Goal: Information Seeking & Learning: Find specific fact

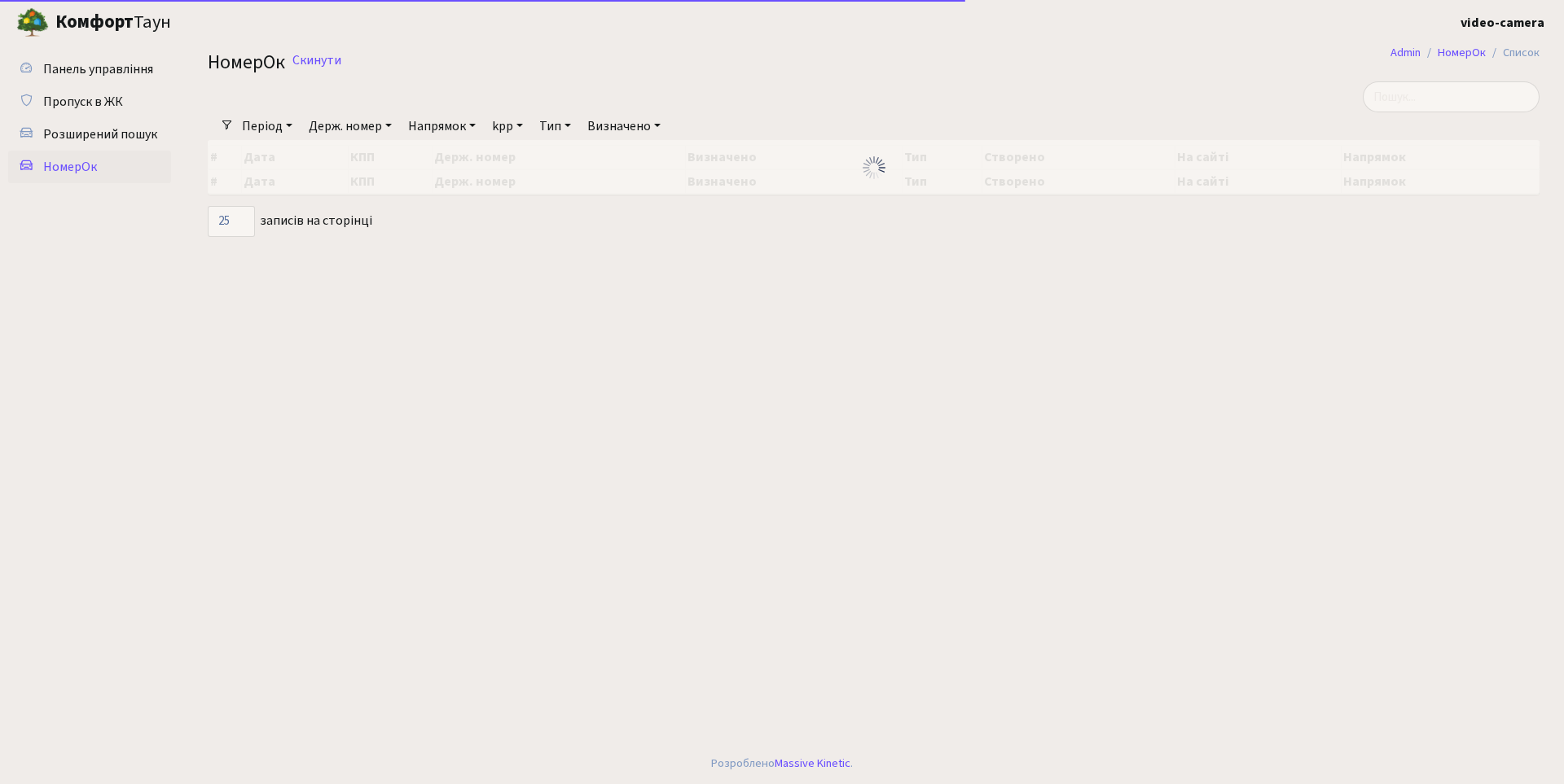
select select "25"
click at [1468, 94] on input "search" at bounding box center [1451, 96] width 176 height 31
type input "0062"
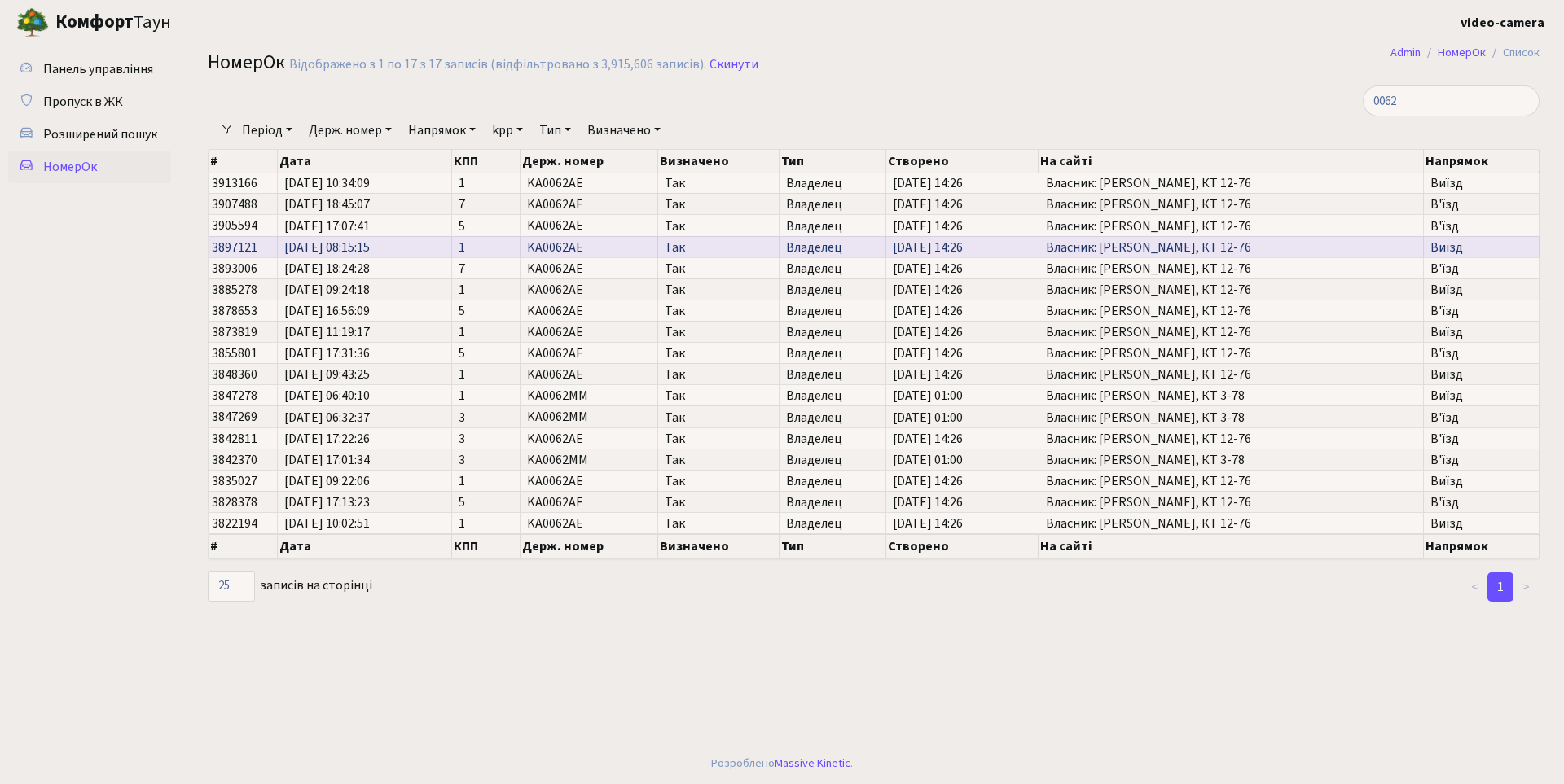
drag, startPoint x: 1158, startPoint y: 249, endPoint x: 1271, endPoint y: 249, distance: 113.0
click at [1271, 249] on span "Власник: Кутузов Олексій Сергійович, КТ 12-76" at bounding box center [1232, 248] width 371 height 13
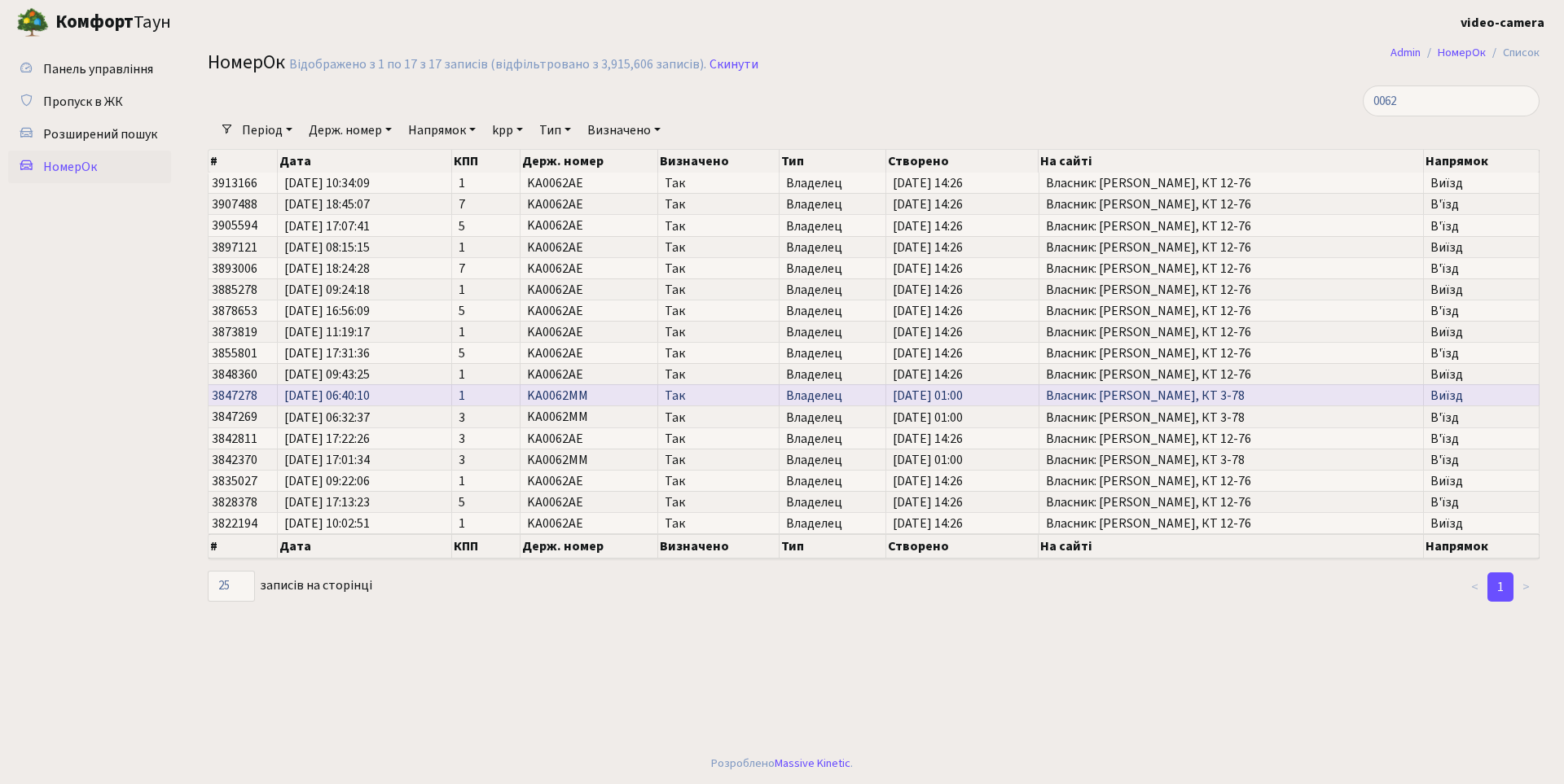
click at [820, 398] on span "Владелец" at bounding box center [833, 395] width 93 height 13
drag, startPoint x: 1392, startPoint y: 390, endPoint x: 1401, endPoint y: 389, distance: 9.1
click at [1401, 389] on span "Власник: Рій Оксана Дмитрівна, КТ 3-78" at bounding box center [1232, 395] width 371 height 13
click at [1340, 393] on span "Власник: Рій Оксана Дмитрівна, КТ 3-78" at bounding box center [1232, 395] width 371 height 13
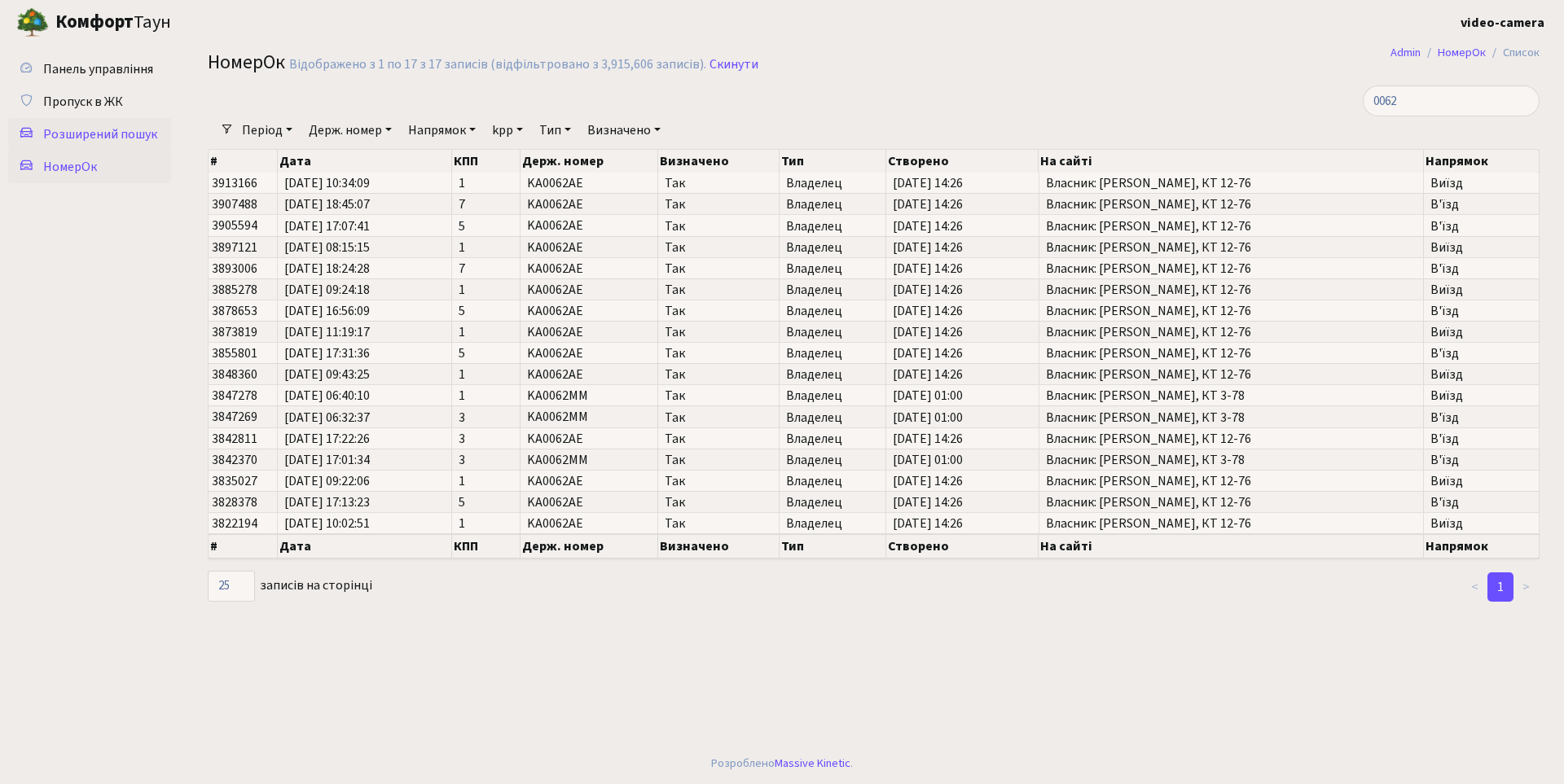
click at [121, 135] on span "Розширений пошук" at bounding box center [100, 134] width 114 height 18
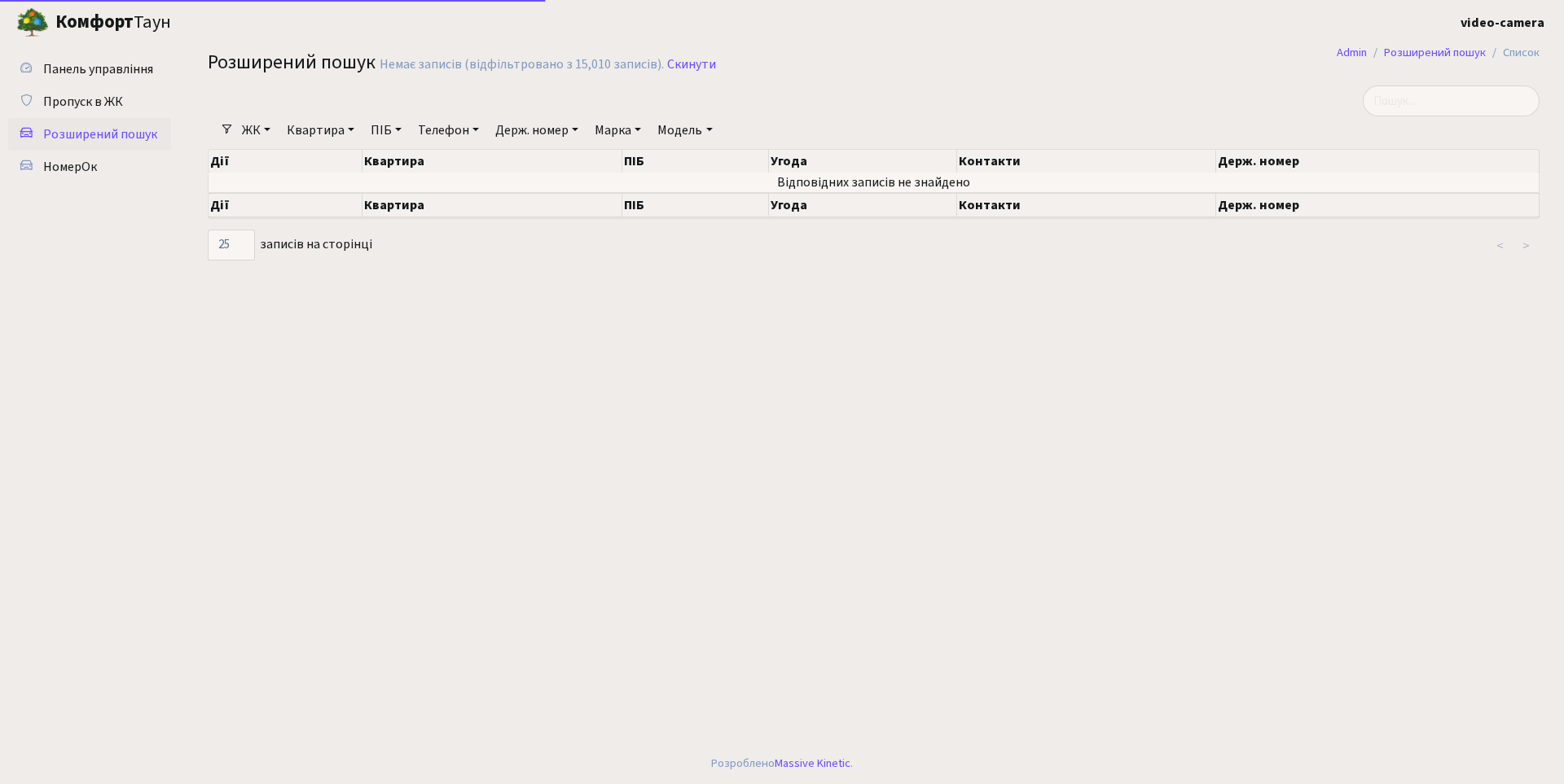
select select "25"
click at [80, 163] on span "НомерОк" at bounding box center [71, 166] width 54 height 18
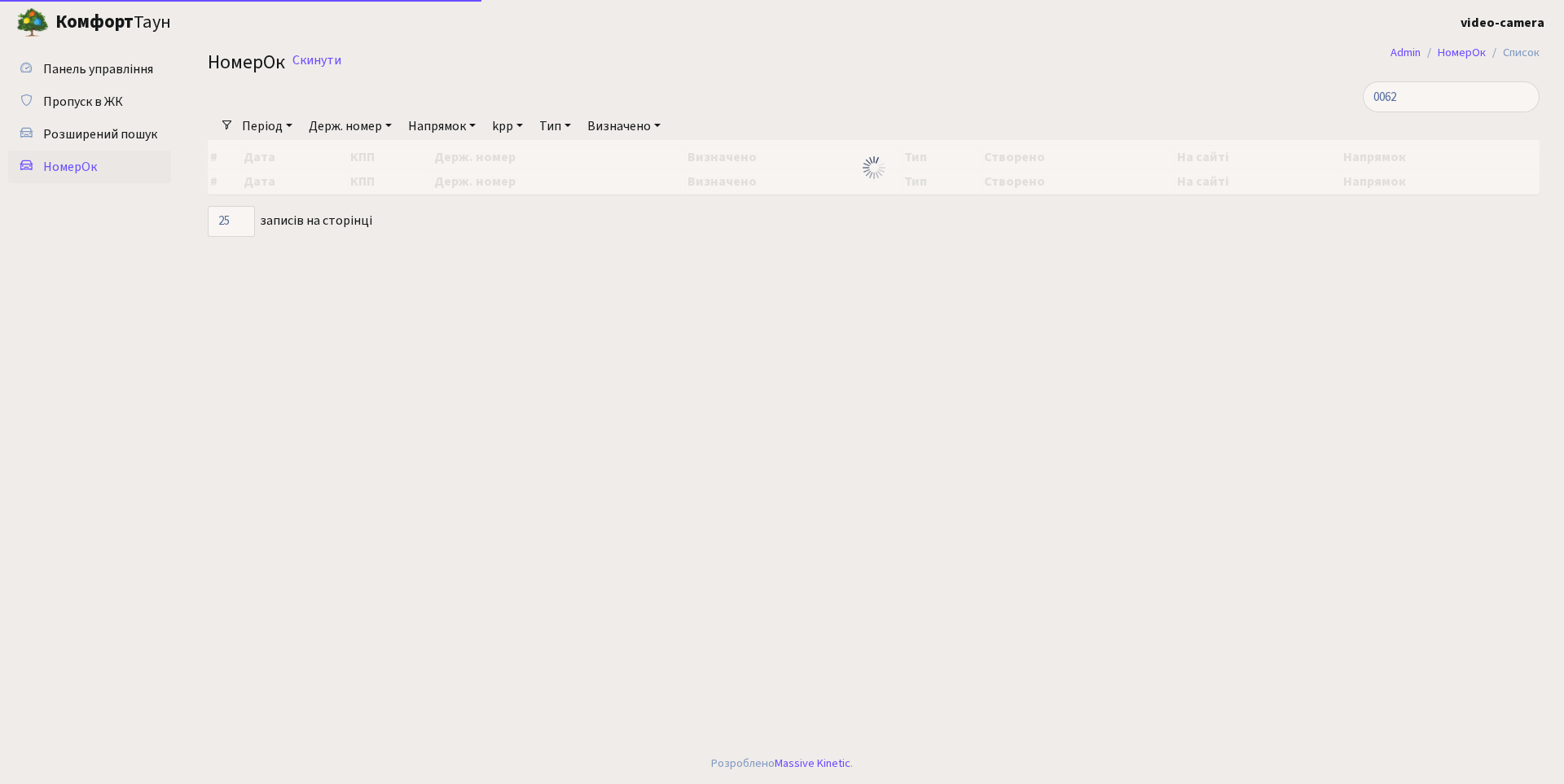
select select "25"
click at [90, 129] on span "Розширений пошук" at bounding box center [100, 134] width 114 height 18
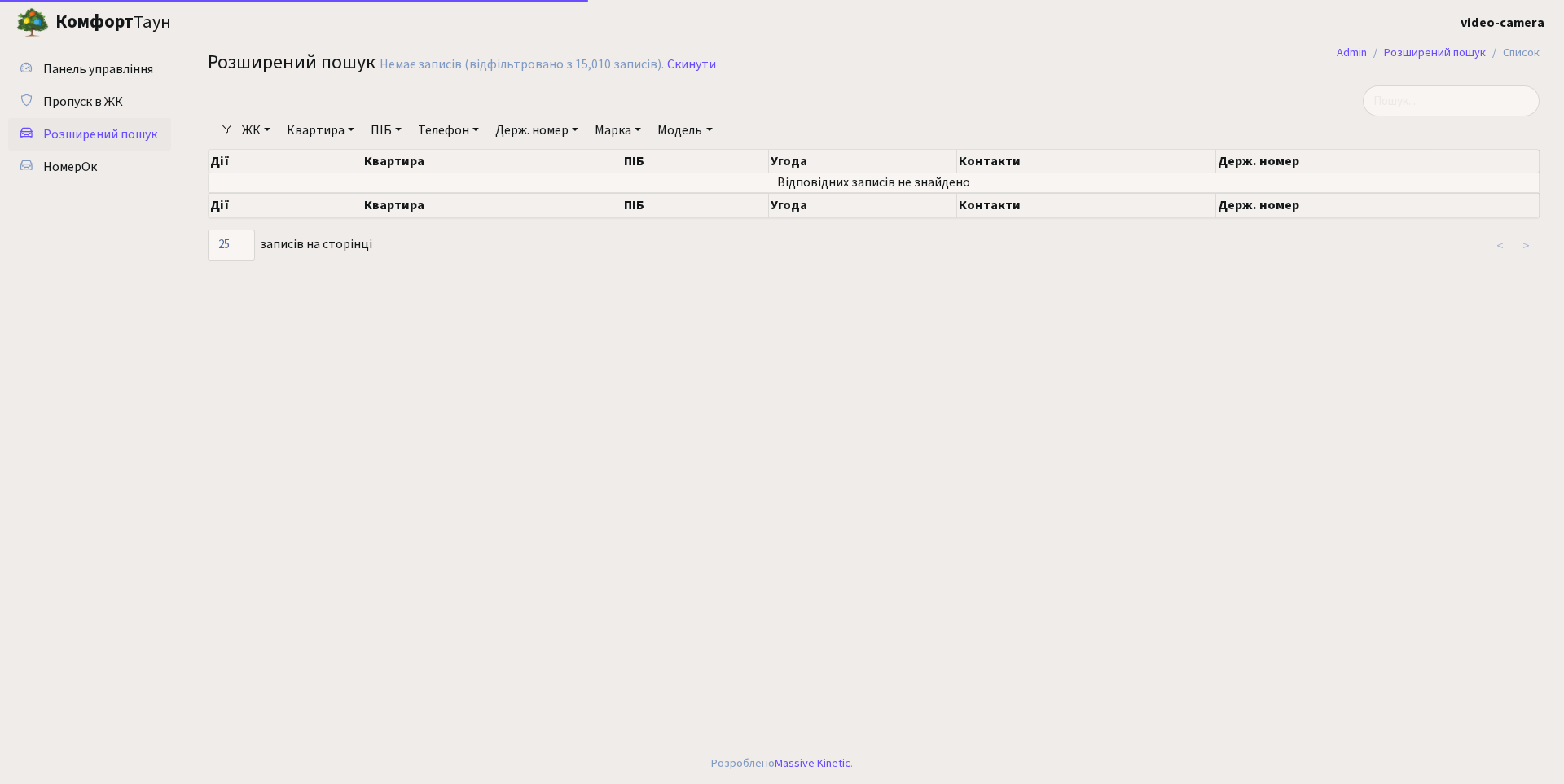
select select "25"
click at [519, 129] on link "Держ. номер" at bounding box center [536, 130] width 97 height 28
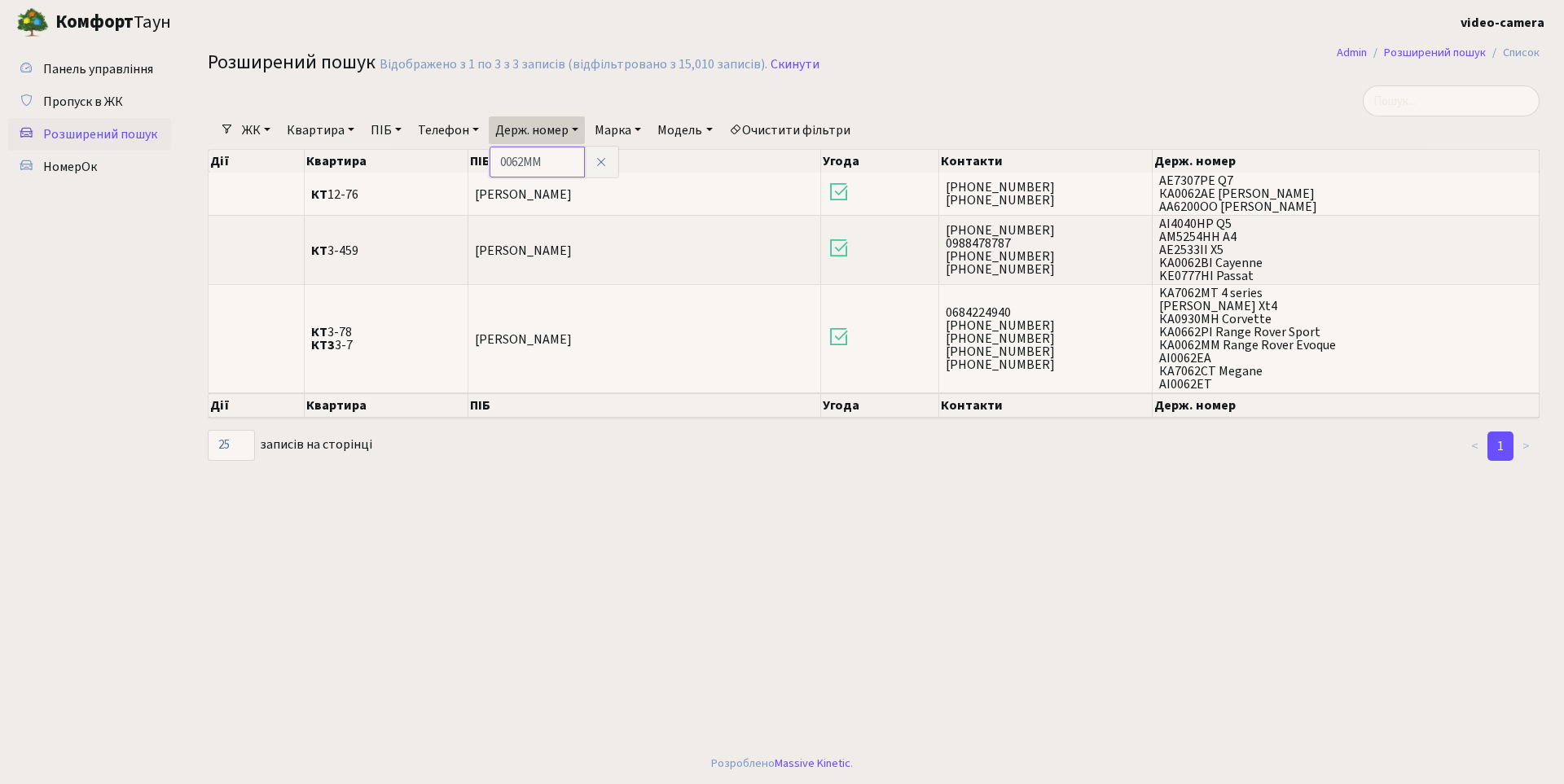
type input "0062ММ"
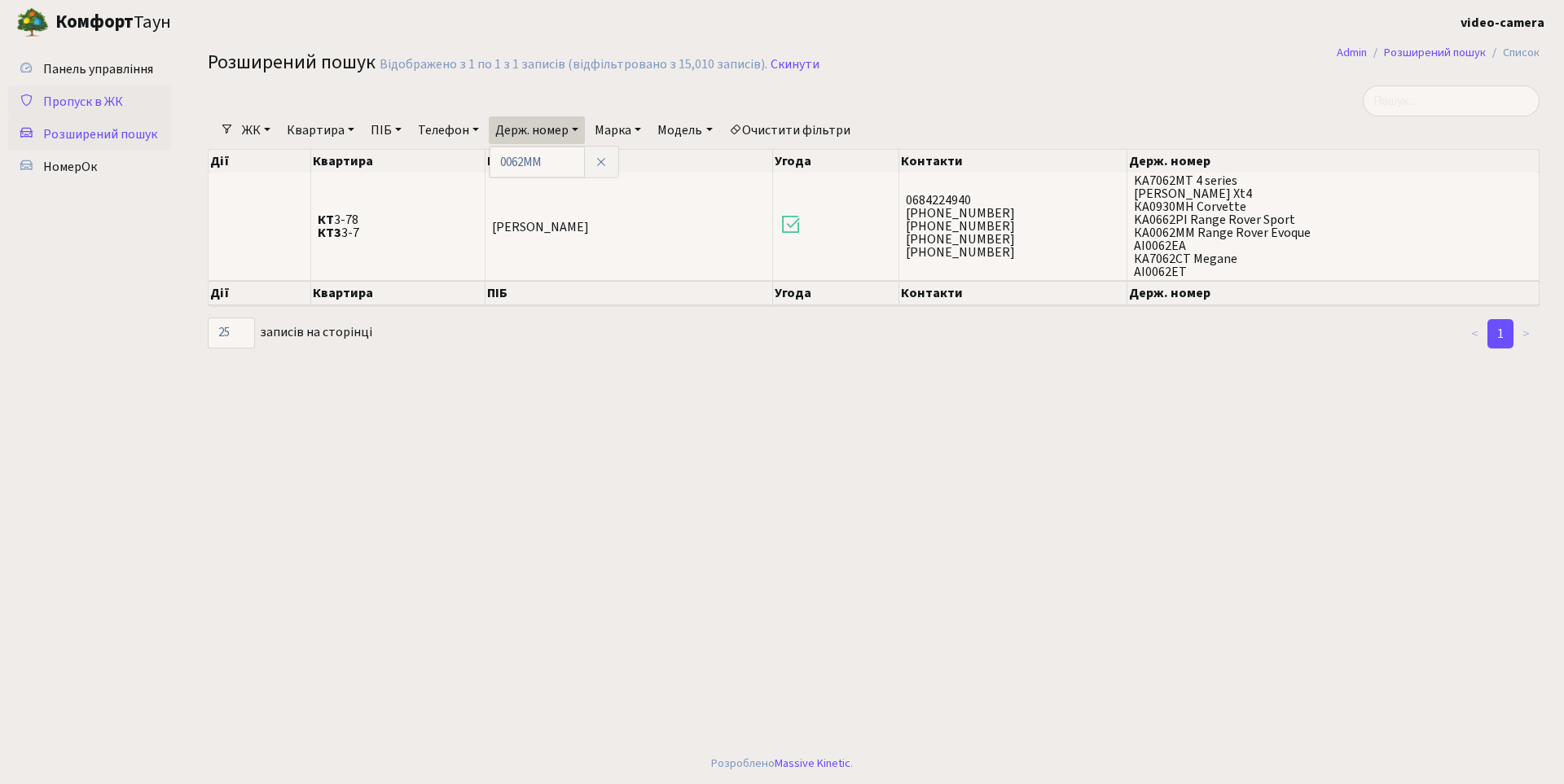
click at [85, 106] on span "Пропуск в ЖК" at bounding box center [84, 101] width 80 height 18
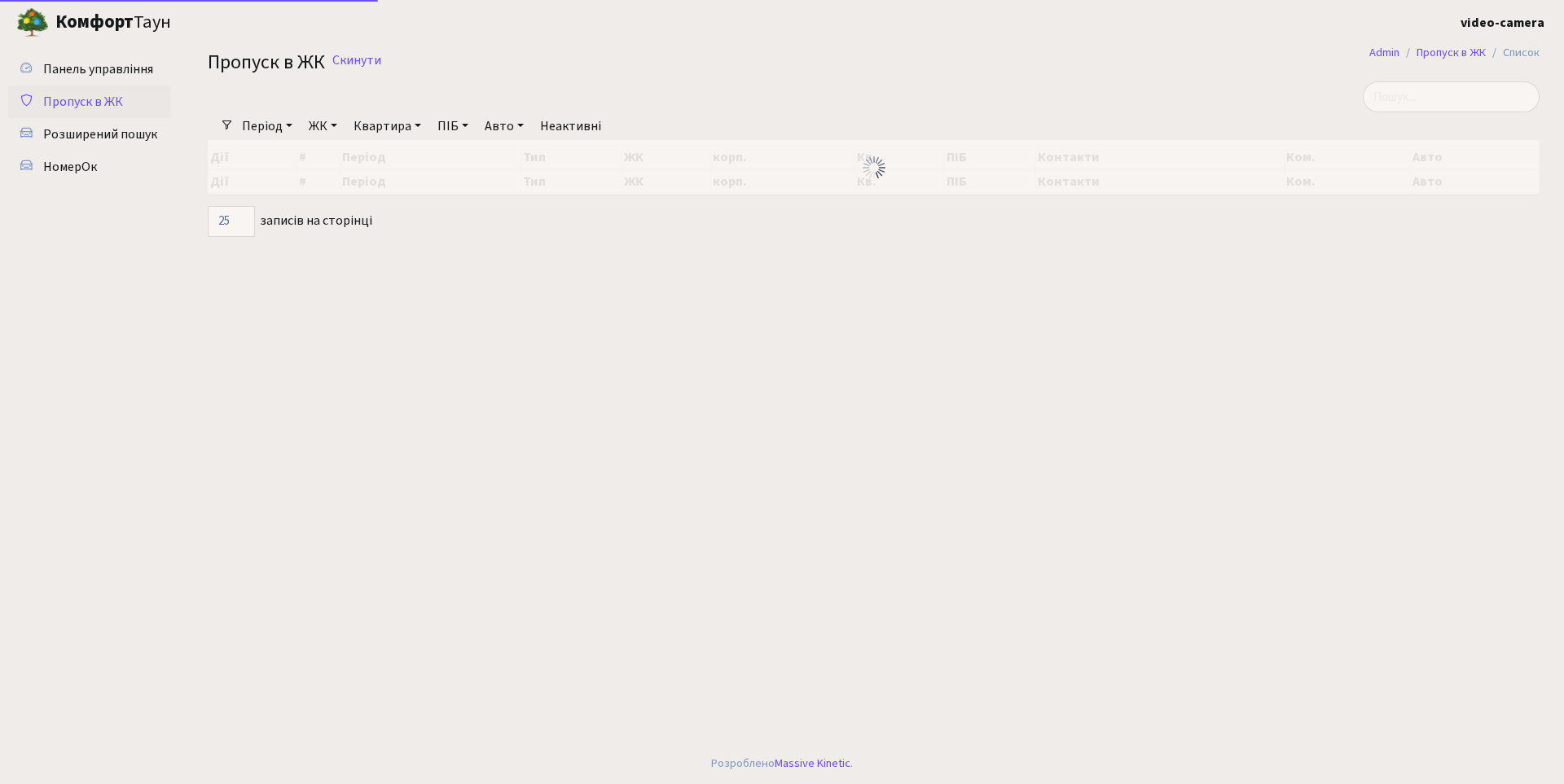
select select "25"
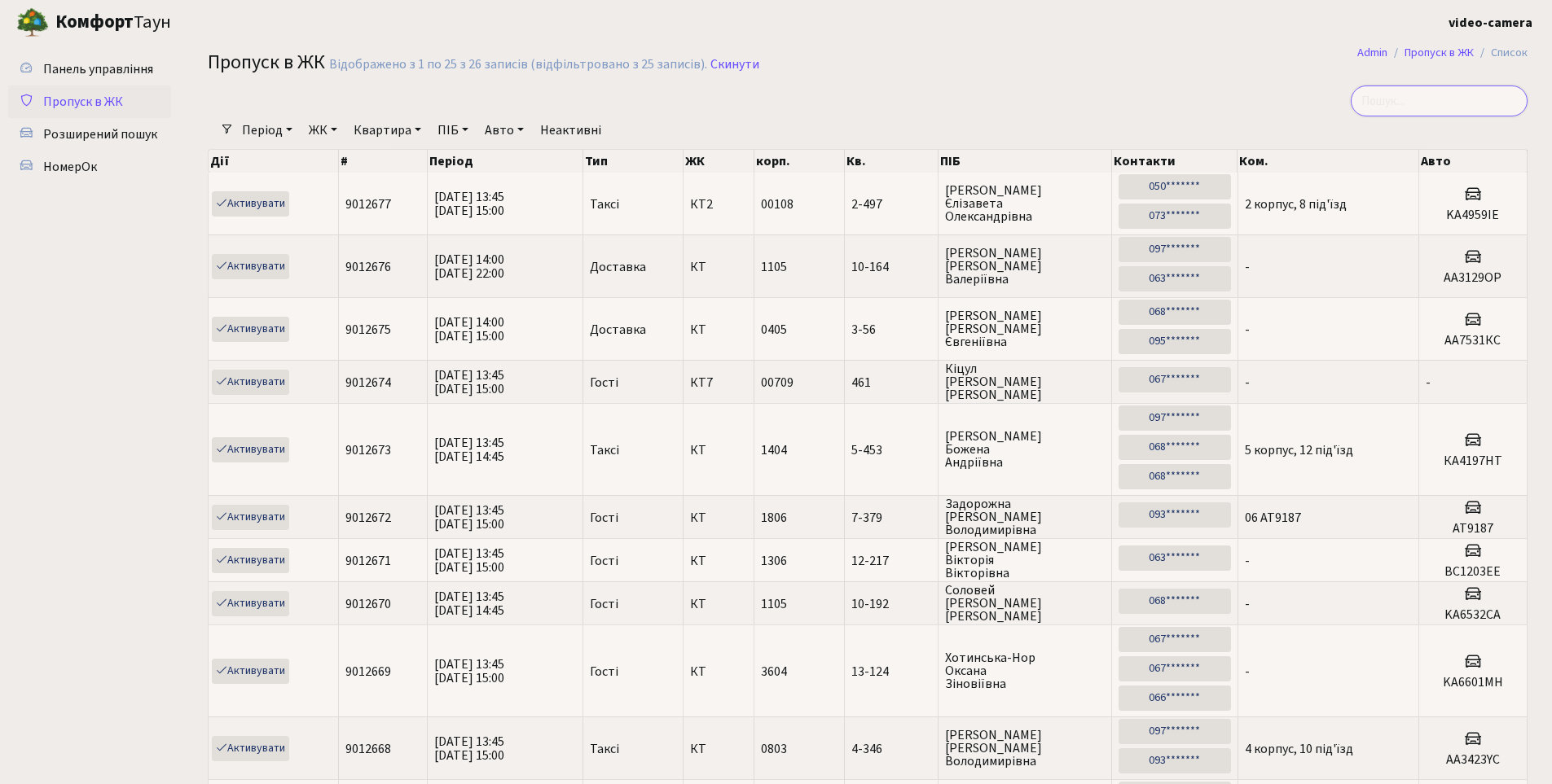
click at [1448, 101] on input "search" at bounding box center [1439, 100] width 176 height 31
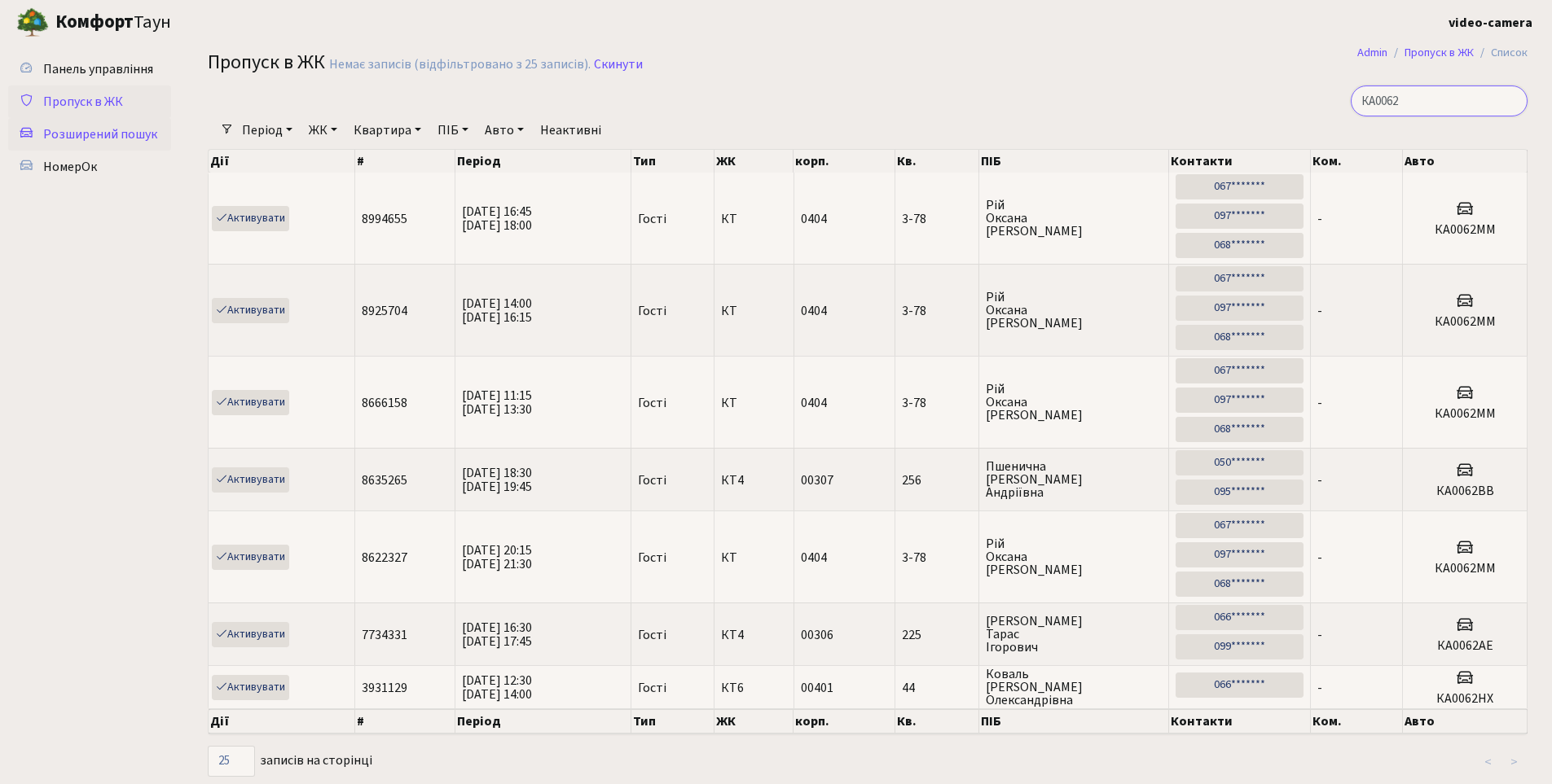
type input "КА0062"
click at [136, 132] on span "Розширений пошук" at bounding box center [100, 134] width 114 height 18
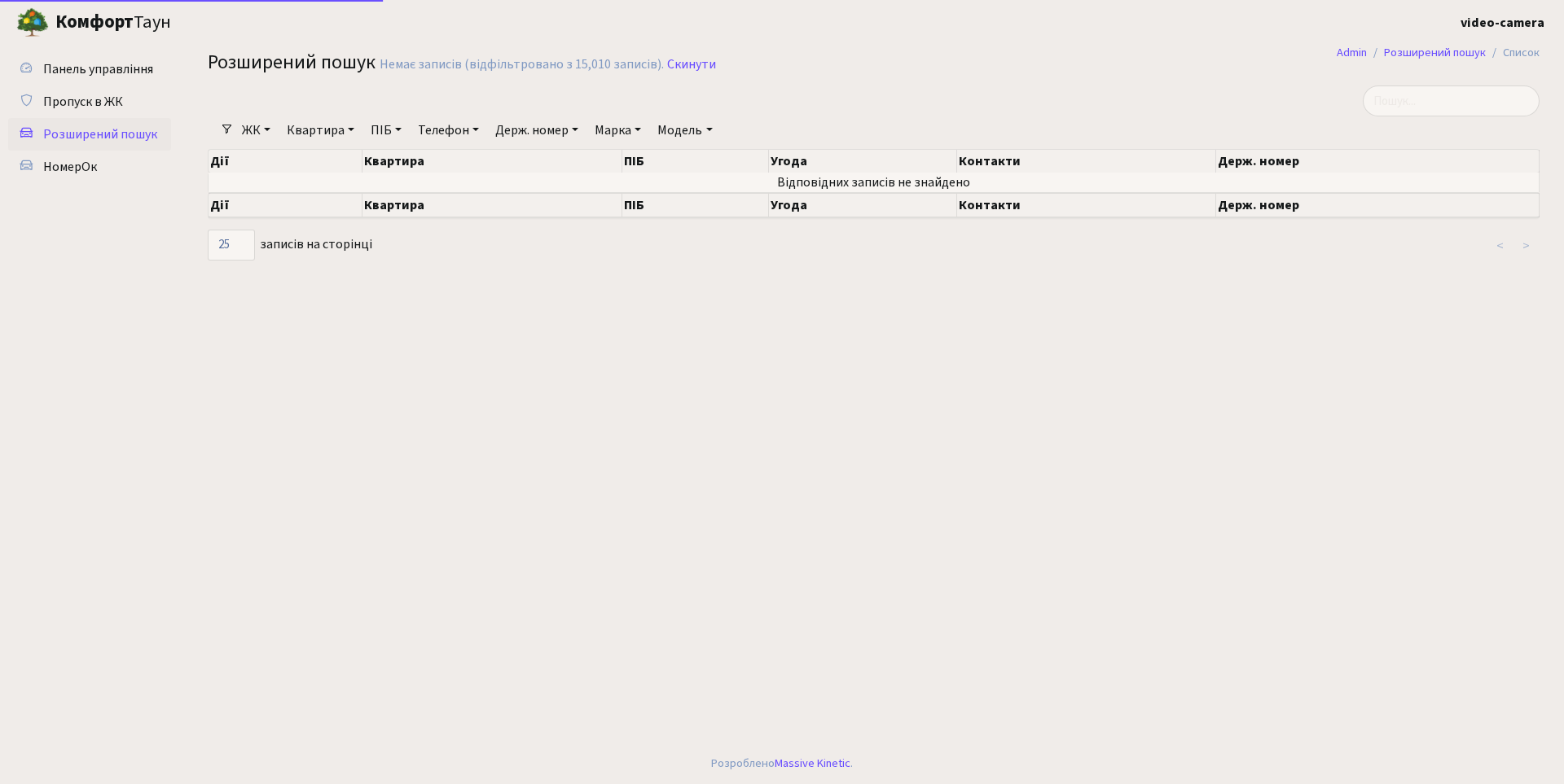
select select "25"
click at [111, 97] on span "Пропуск в ЖК" at bounding box center [84, 101] width 80 height 18
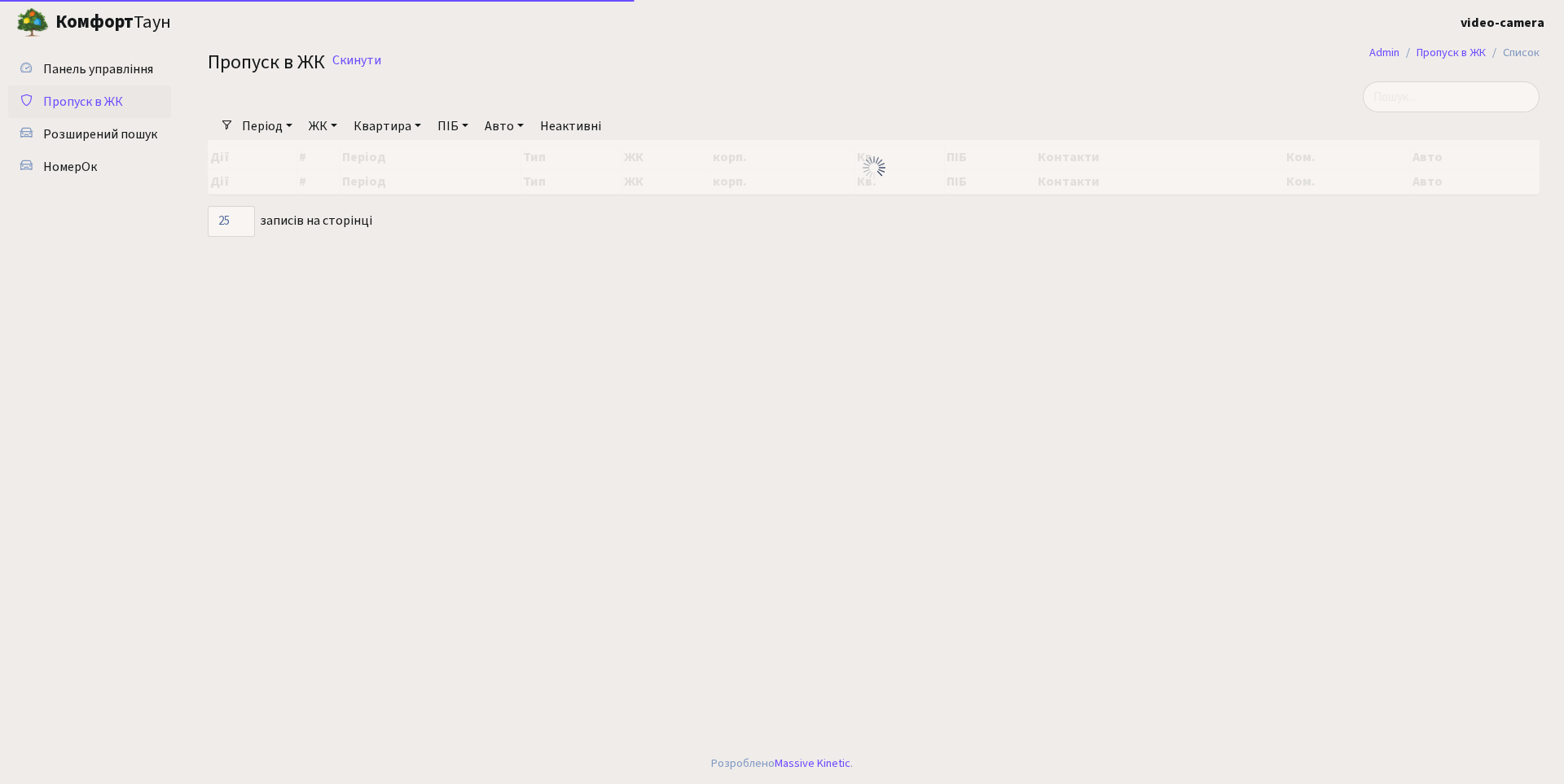
select select "25"
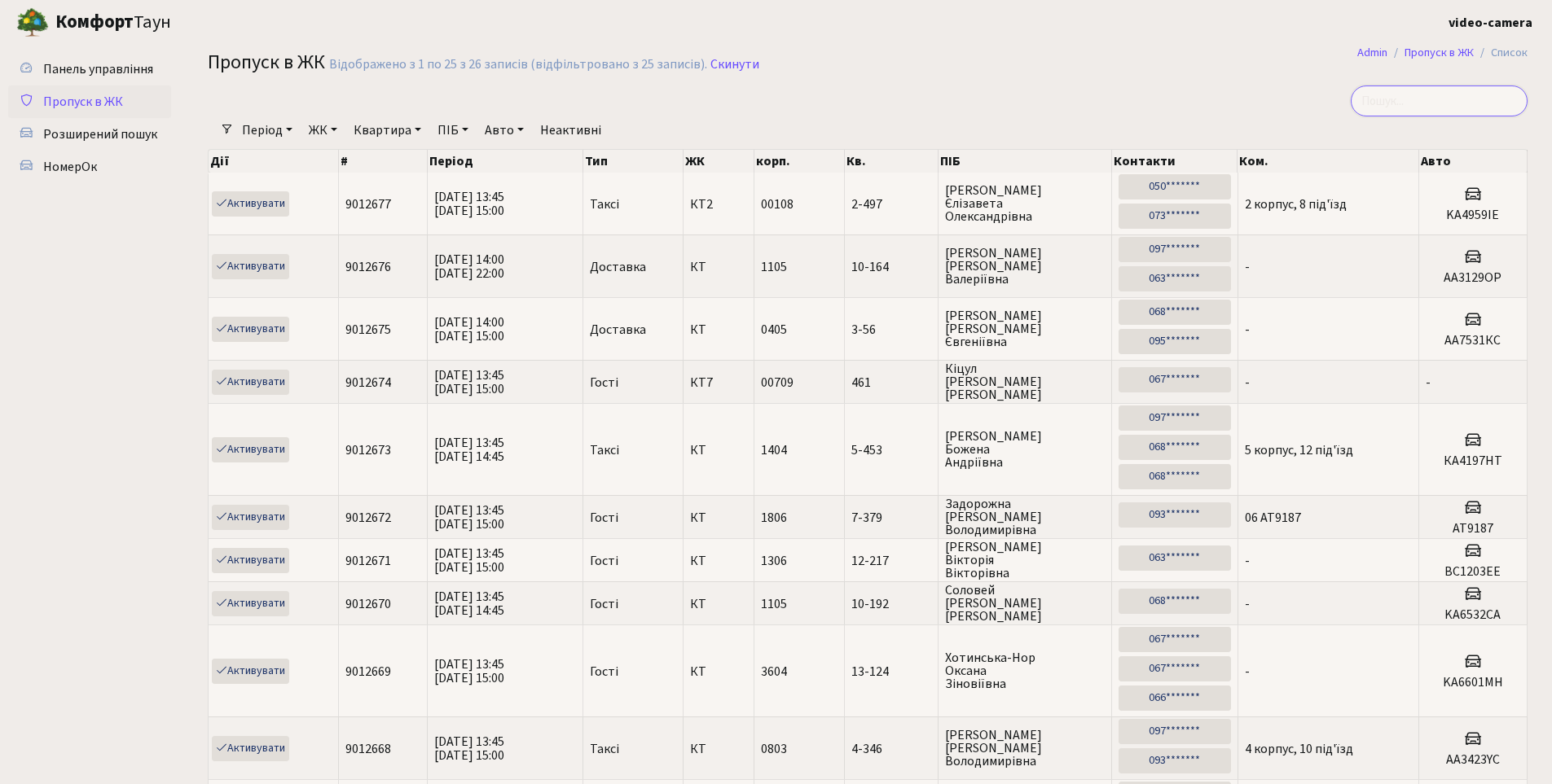
click at [1467, 99] on input "search" at bounding box center [1439, 100] width 176 height 31
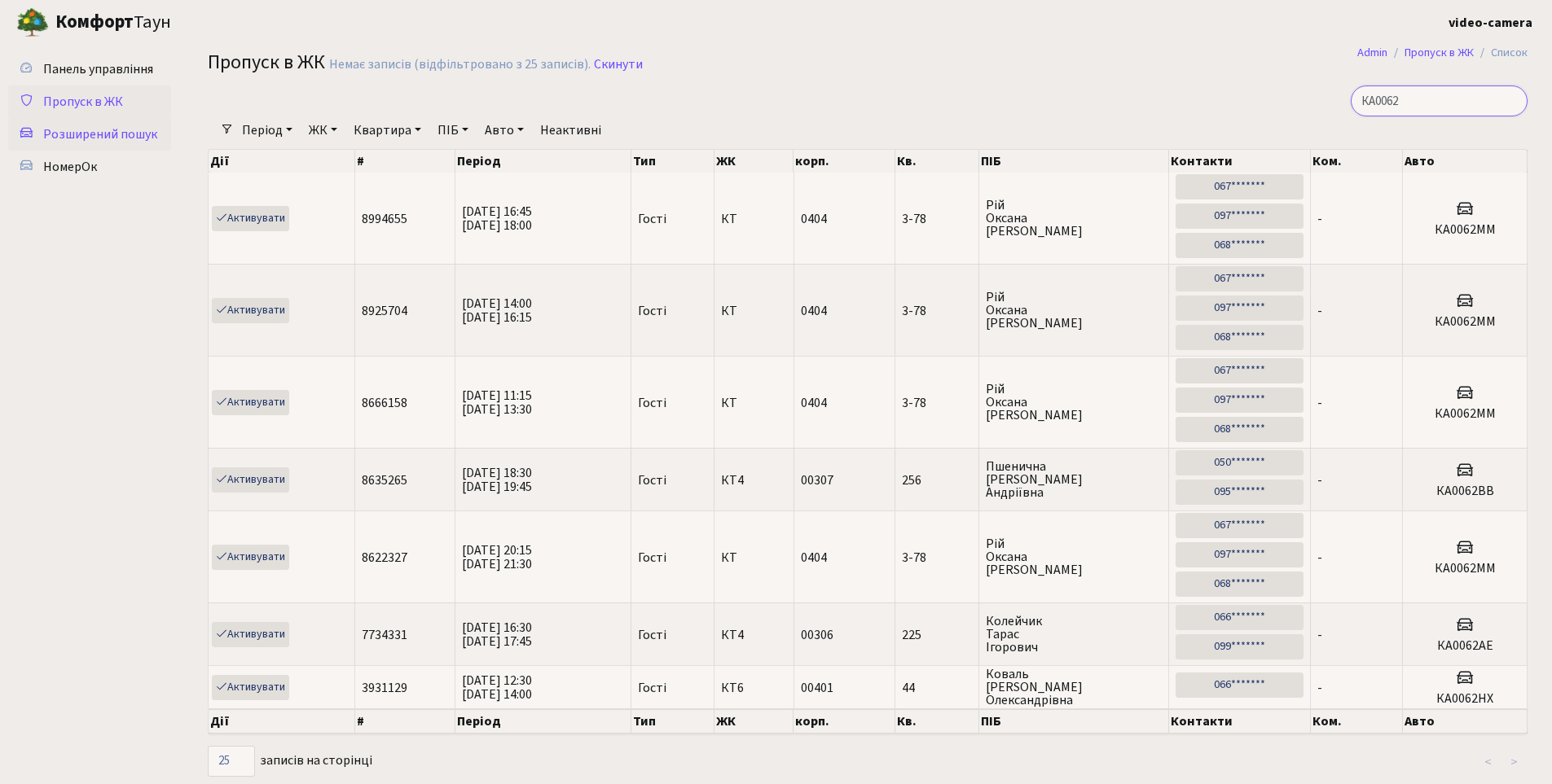
type input "КА0062"
click at [95, 123] on link "Розширений пошук" at bounding box center [89, 134] width 162 height 32
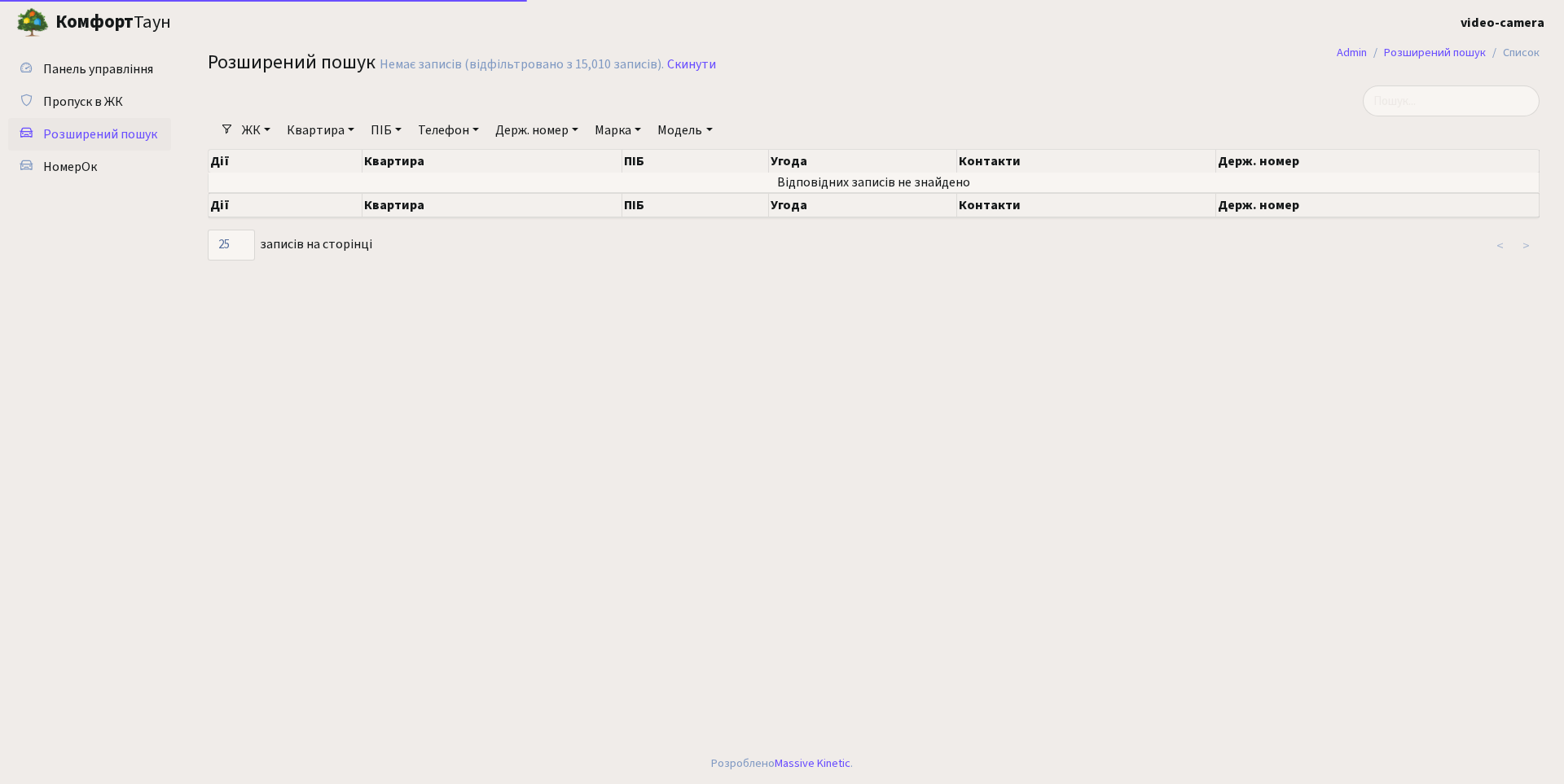
select select "25"
click at [677, 57] on h2 "Розширений пошук Немає записів (відфільтровано з 15,010 записів). Скинути" at bounding box center [873, 65] width 1332 height 28
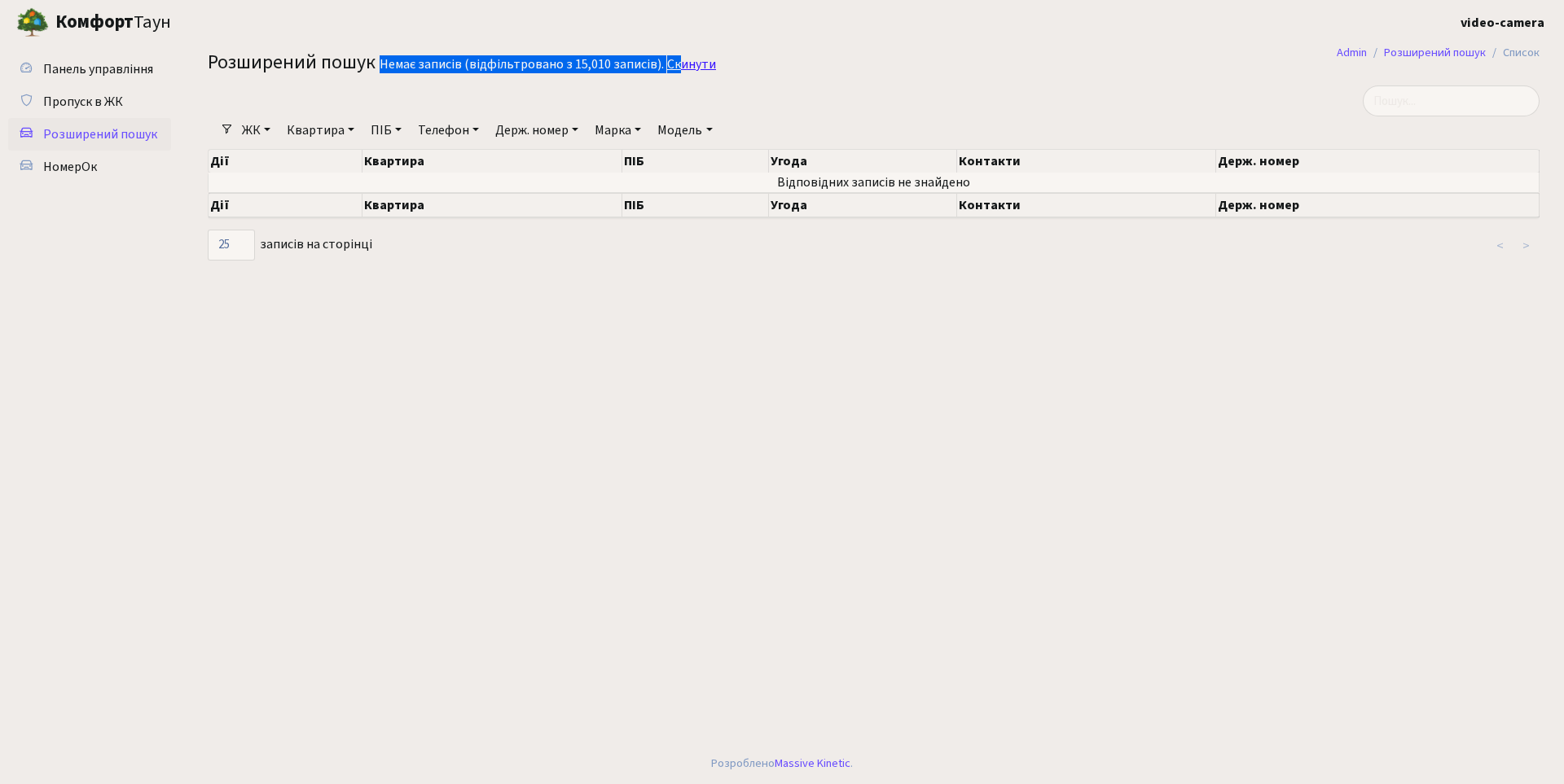
click at [679, 62] on link "Скинути" at bounding box center [692, 64] width 49 height 16
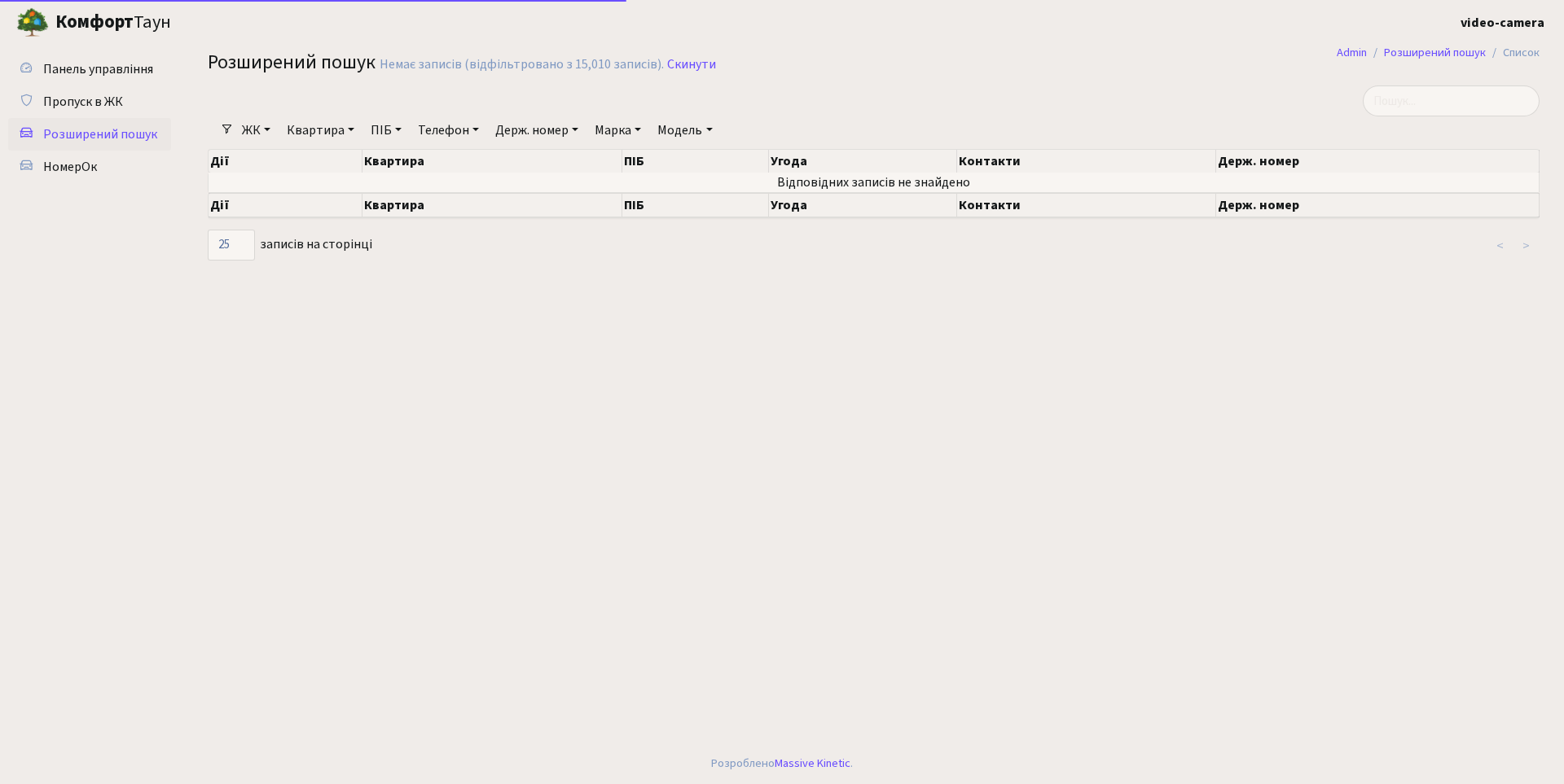
select select "25"
click at [326, 129] on link "Квартира" at bounding box center [320, 130] width 81 height 28
type input "3-78"
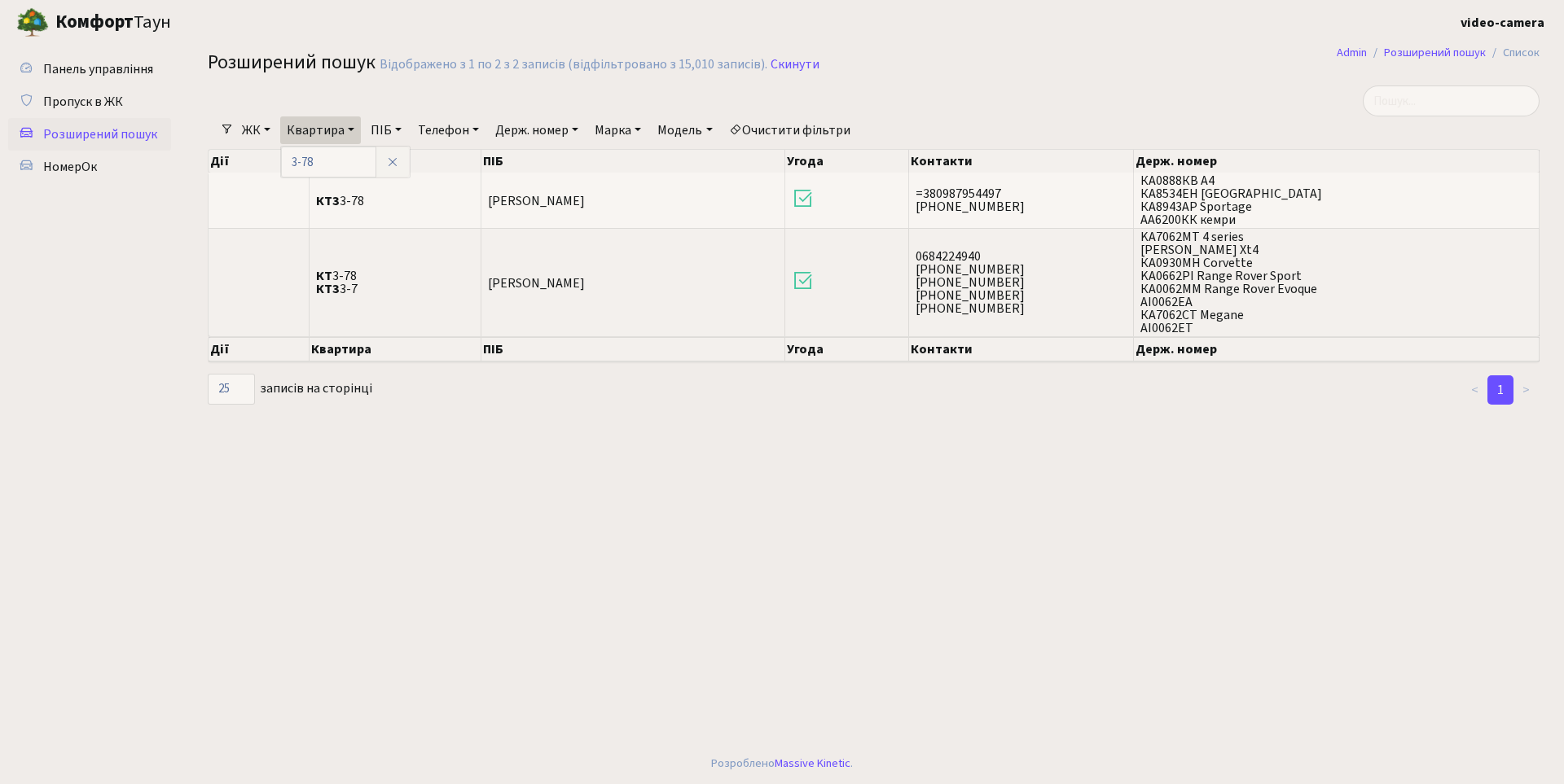
click at [708, 536] on main "Admin Розширений пошук Список Розширений пошук Відображено з 1 по 2 з 2 записів…" at bounding box center [872, 393] width 1380 height 699
click at [633, 609] on main "Admin Розширений пошук Список Розширений пошук Відображено з 1 по 2 з 2 записів…" at bounding box center [872, 393] width 1380 height 699
